Goal: Transaction & Acquisition: Purchase product/service

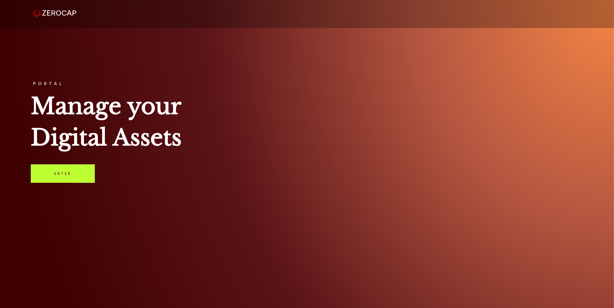
click at [55, 174] on link "Enter" at bounding box center [63, 173] width 64 height 18
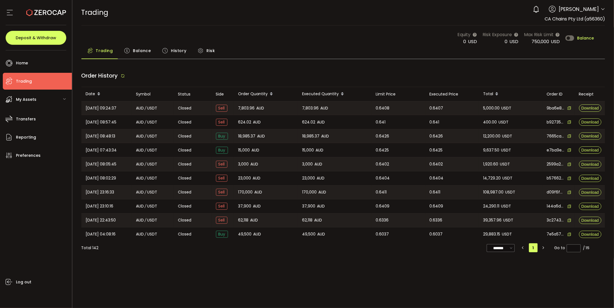
type input "***"
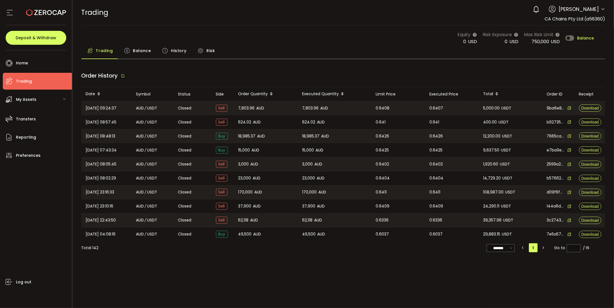
type input "***"
